Goal: Task Accomplishment & Management: Use online tool/utility

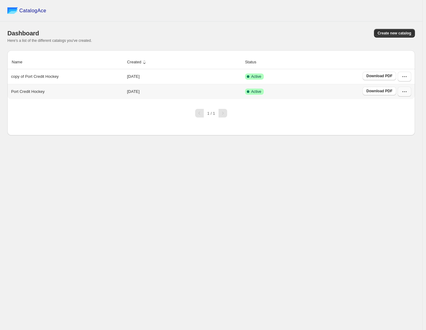
click at [406, 92] on icon "button" at bounding box center [405, 91] width 1 height 1
click at [392, 135] on span "Edit" at bounding box center [388, 136] width 7 height 5
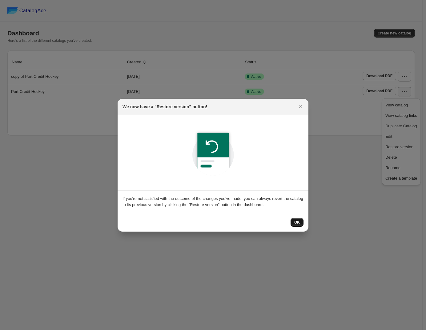
click at [298, 223] on span "OK" at bounding box center [297, 222] width 6 height 5
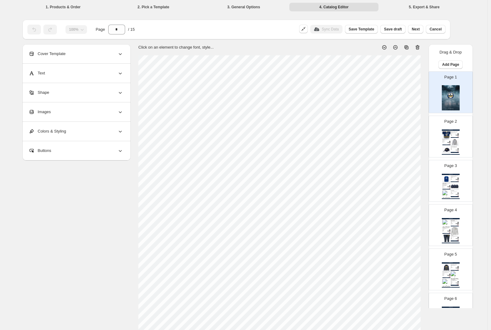
click at [425, 144] on img at bounding box center [455, 141] width 8 height 7
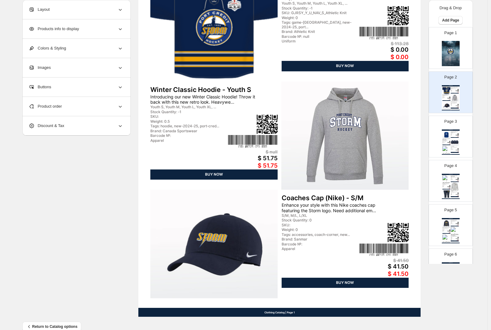
scroll to position [116, 0]
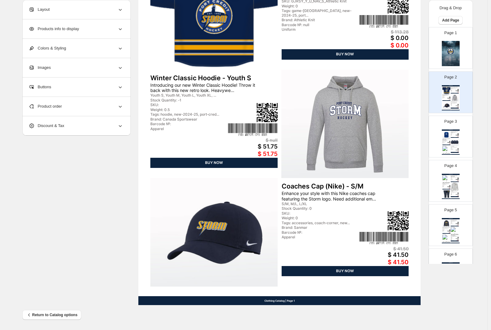
click at [425, 136] on img at bounding box center [447, 134] width 8 height 7
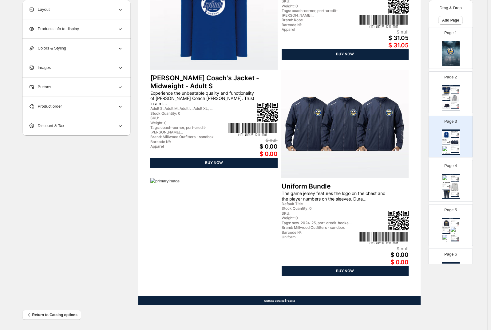
click at [425, 185] on img at bounding box center [449, 185] width 1 height 1
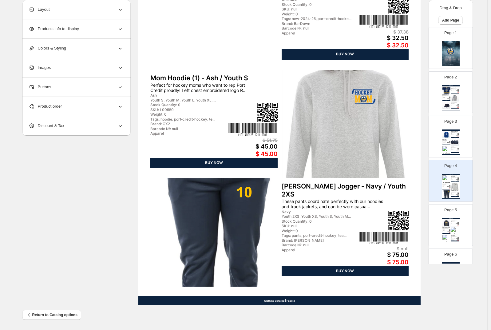
click at [425, 230] on img at bounding box center [449, 229] width 1 height 1
type input "*"
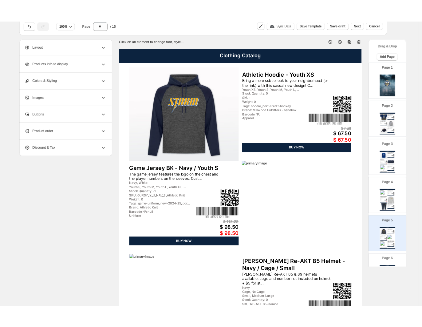
scroll to position [0, 0]
